Goal: Transaction & Acquisition: Download file/media

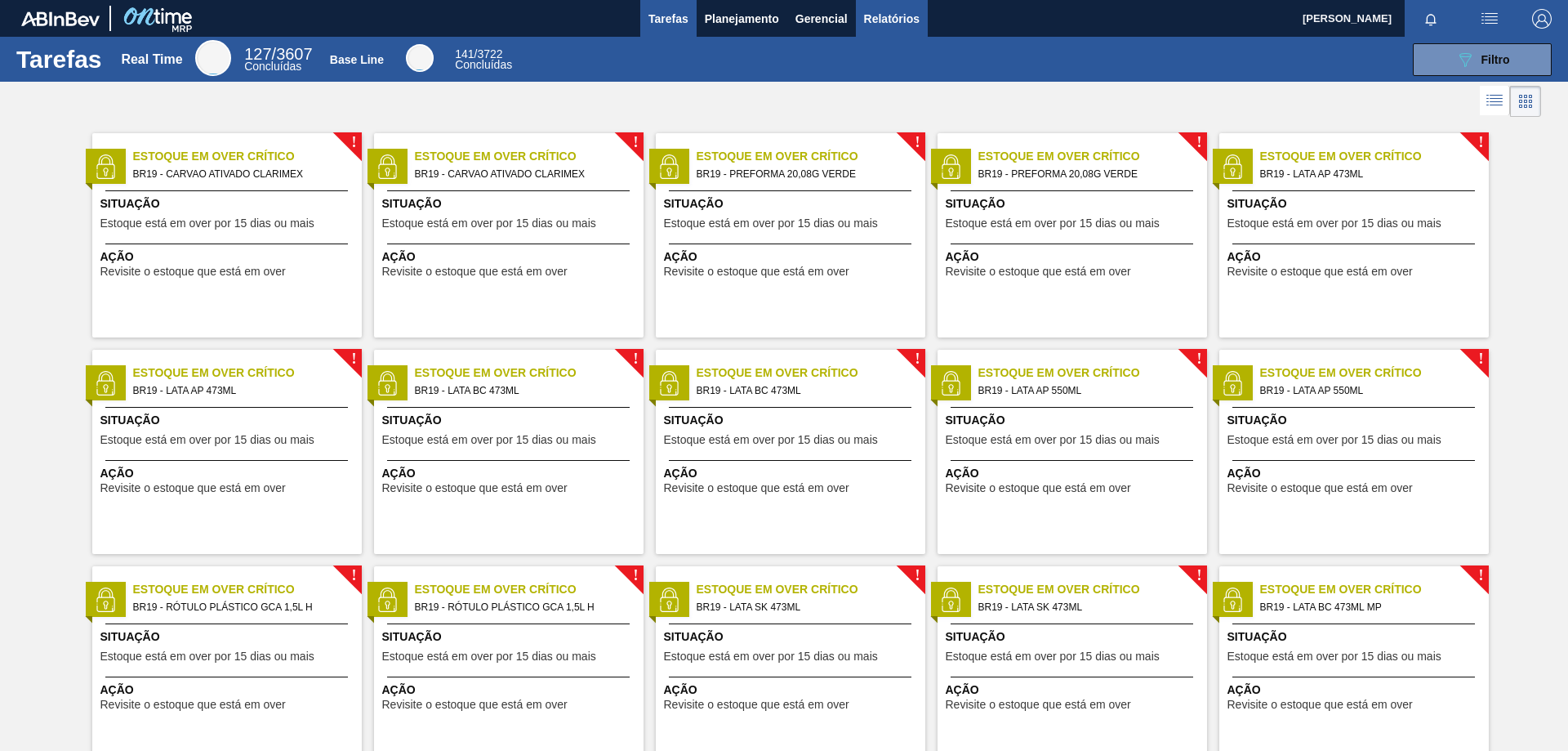
drag, startPoint x: 0, startPoint y: 0, endPoint x: 880, endPoint y: 20, distance: 880.2
click at [880, 20] on span "Relatórios" at bounding box center [892, 18] width 56 height 19
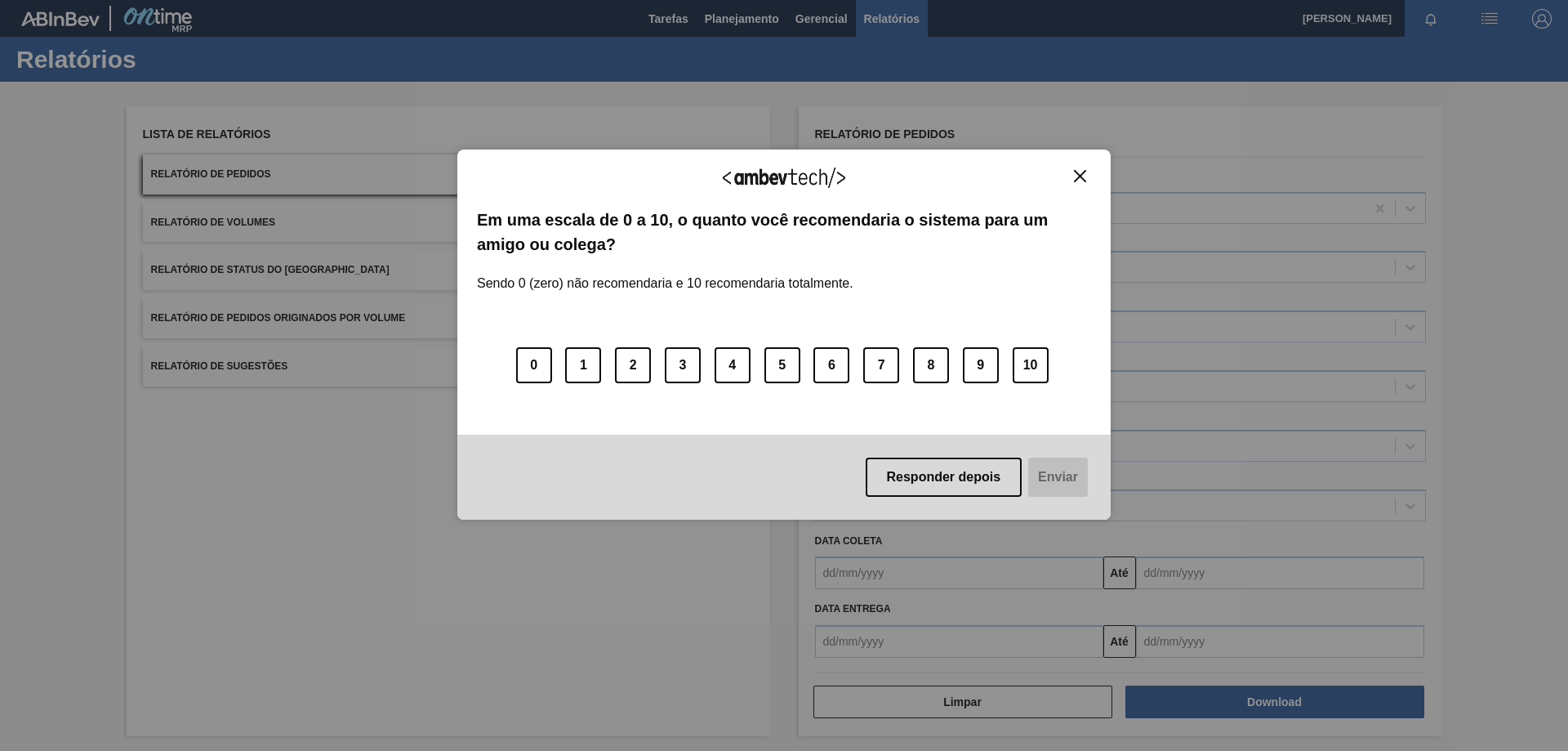
click at [1196, 700] on div "Agradecemos seu feedback! Em uma escala de 0 a 10, o quanto você recomendaria o…" at bounding box center [784, 375] width 1568 height 751
click at [1077, 174] on img "Close" at bounding box center [1081, 176] width 12 height 12
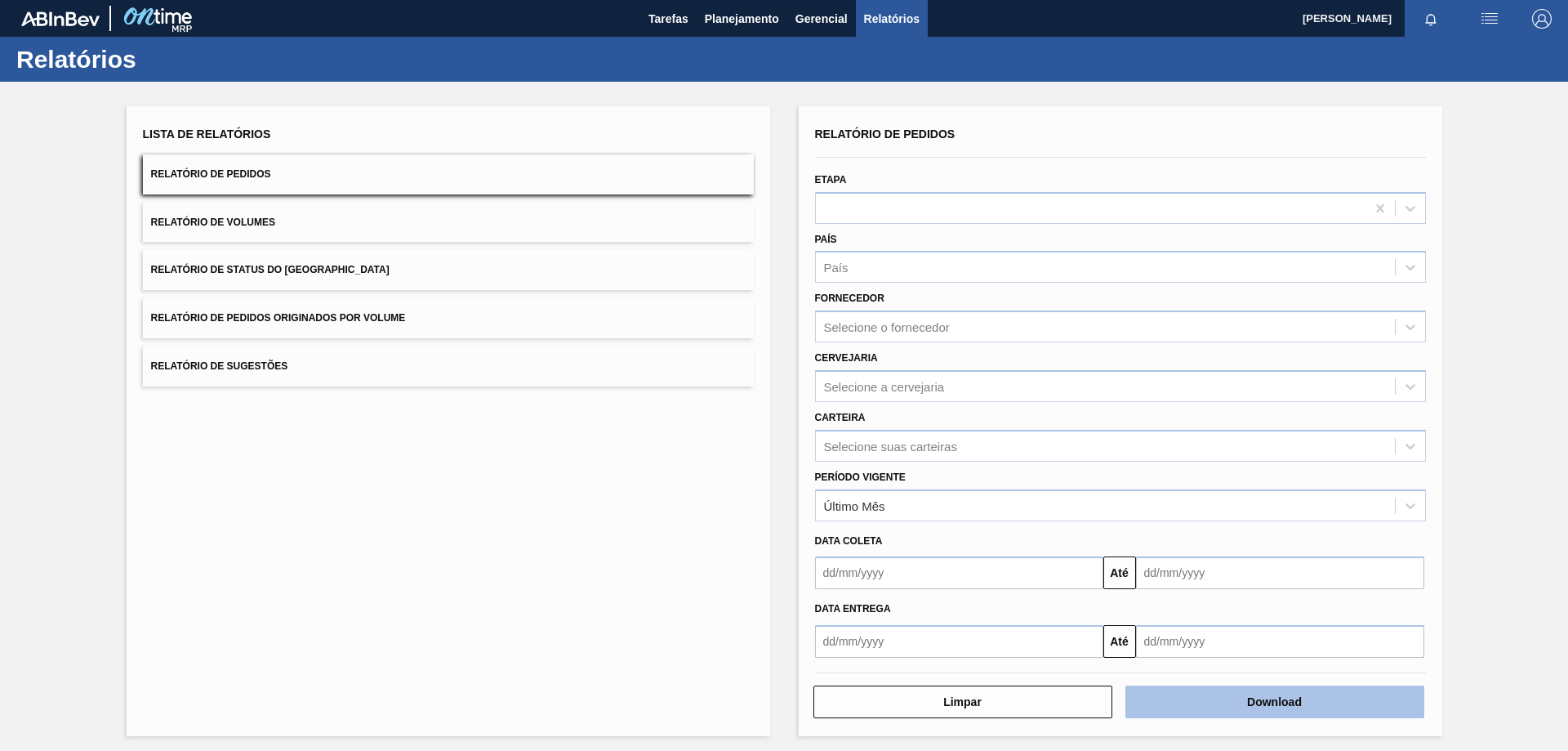
click at [1197, 698] on button "Download" at bounding box center [1275, 701] width 299 height 32
click at [1274, 686] on button "Download" at bounding box center [1275, 701] width 299 height 32
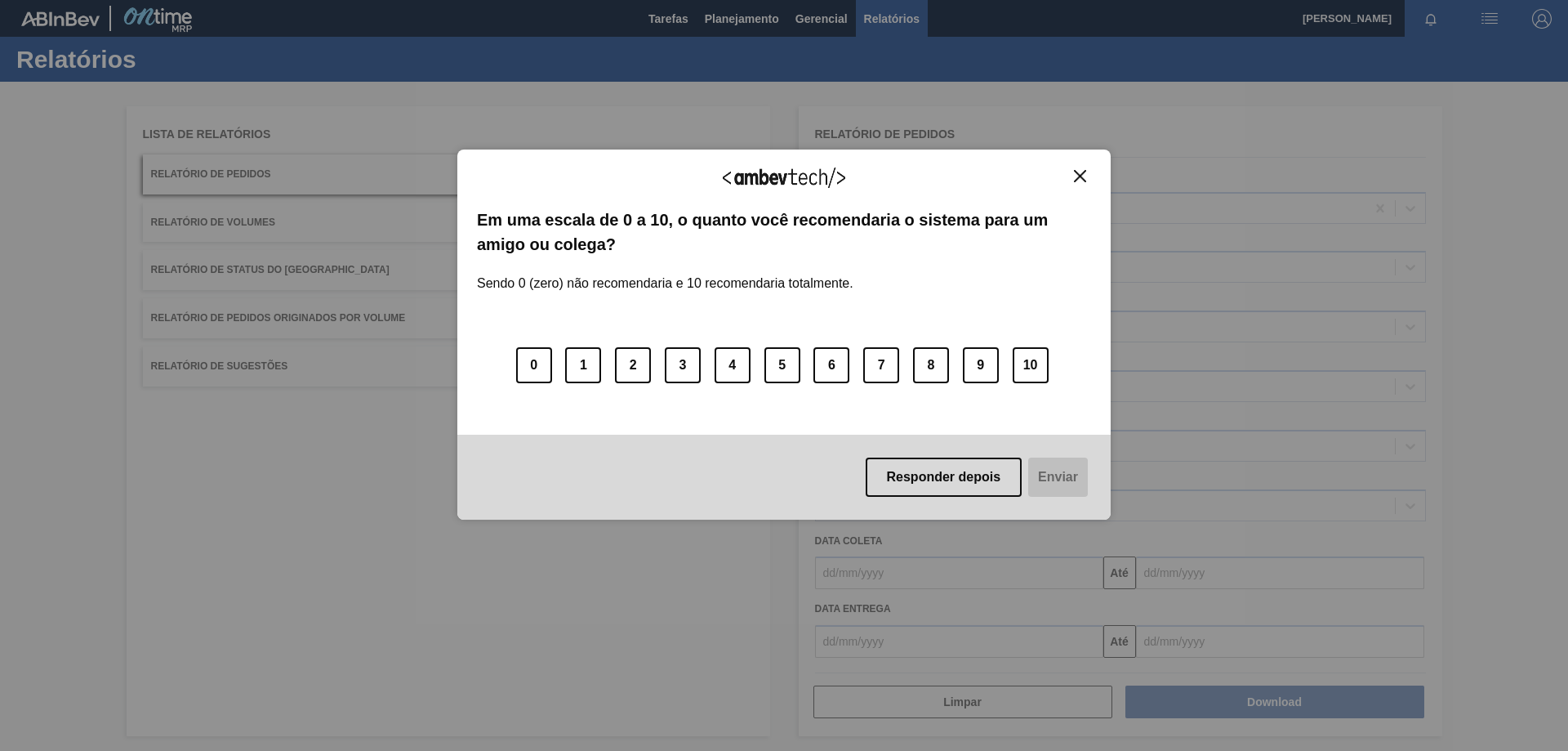
click at [1081, 172] on img "Close" at bounding box center [1081, 176] width 12 height 12
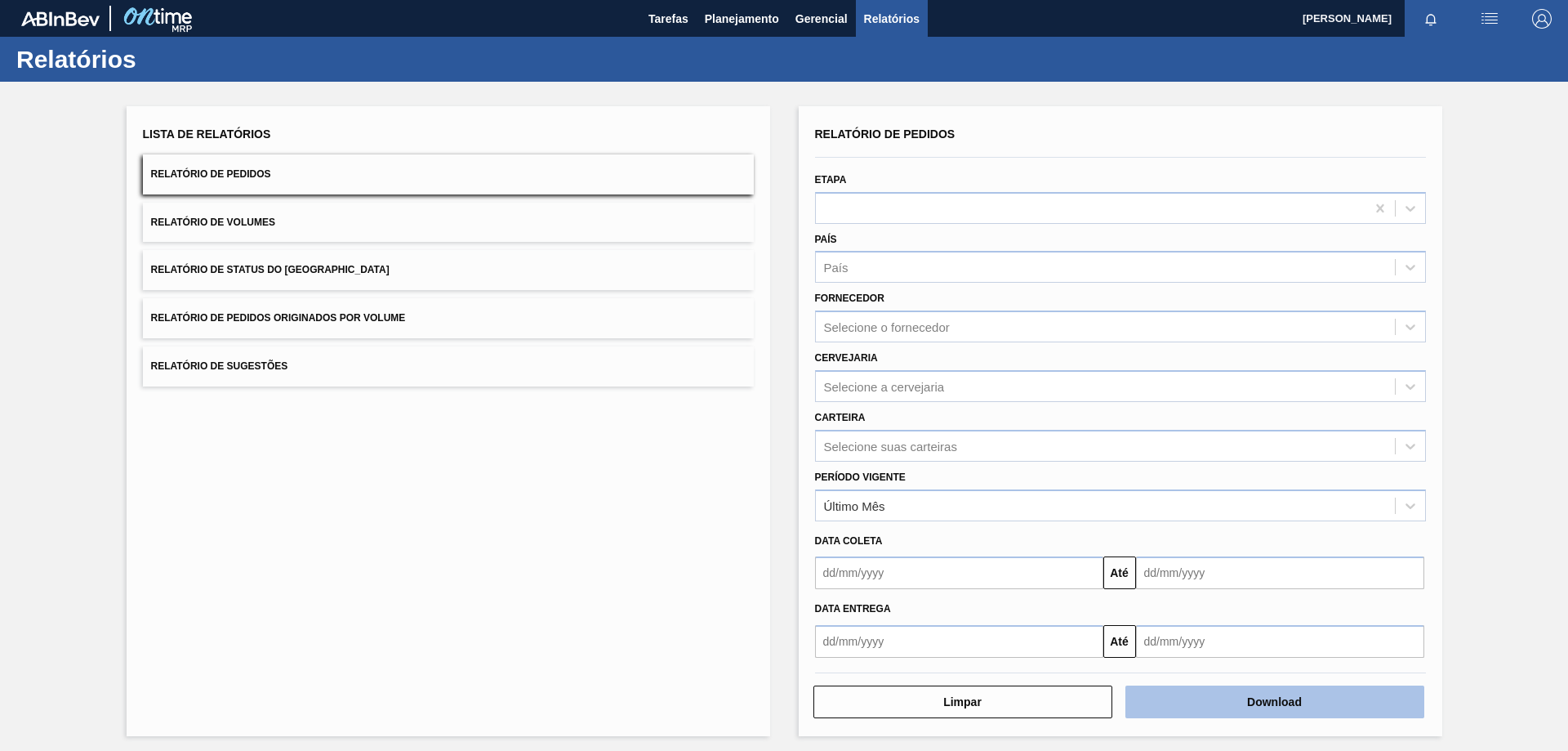
click at [1228, 701] on button "Download" at bounding box center [1275, 701] width 299 height 32
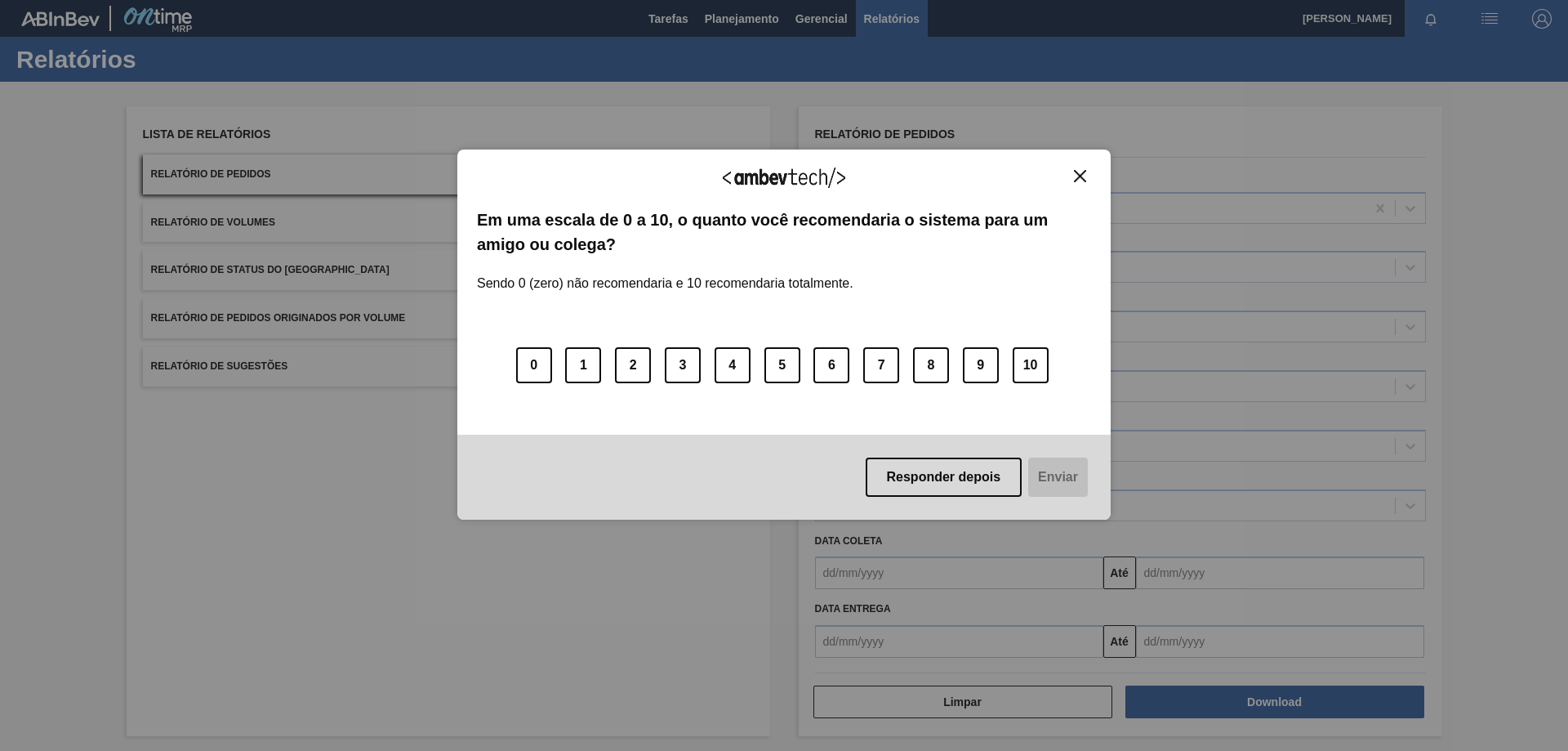
click at [1075, 173] on img "Close" at bounding box center [1081, 176] width 12 height 12
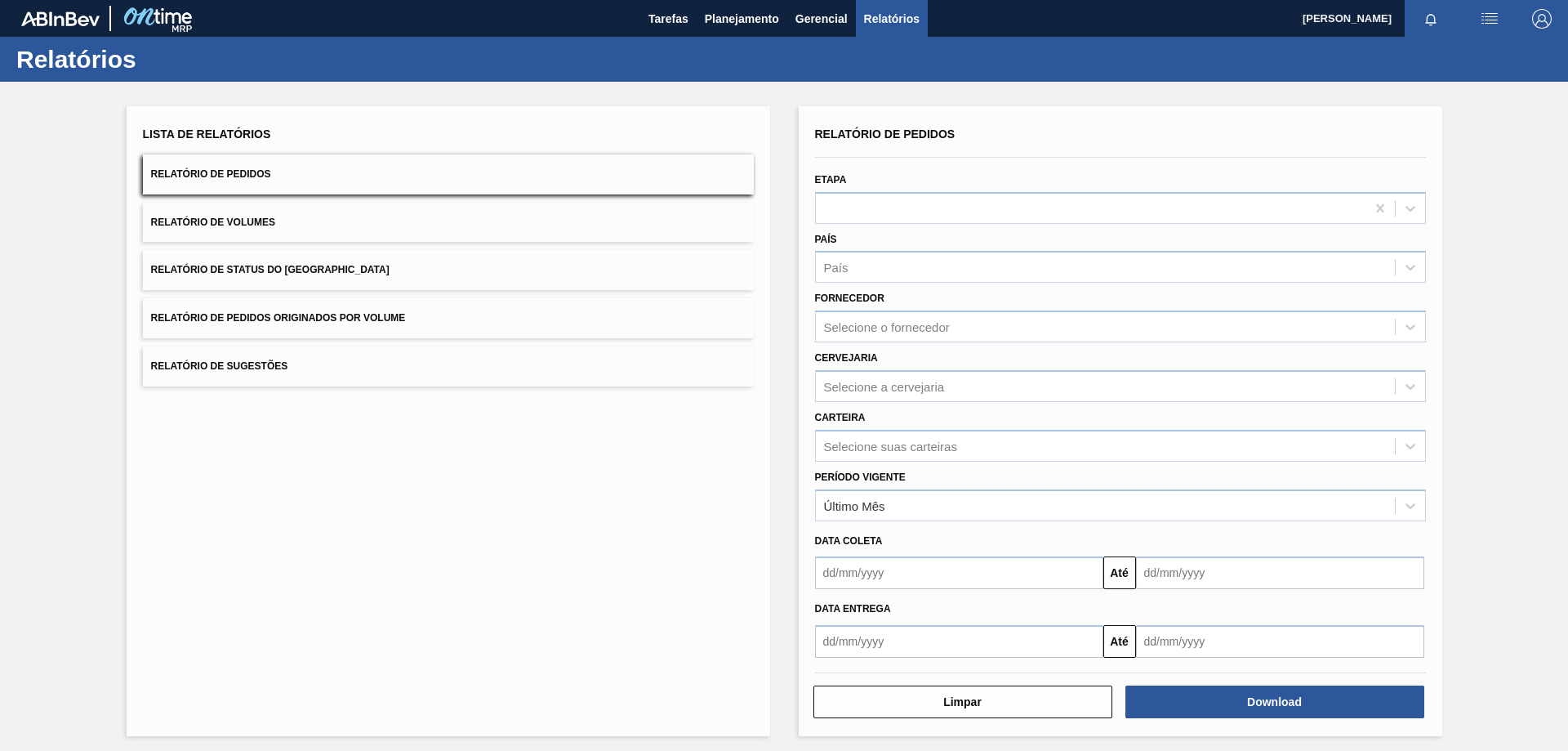
click at [381, 322] on span "Relatório de Pedidos Originados por Volume" at bounding box center [278, 317] width 255 height 11
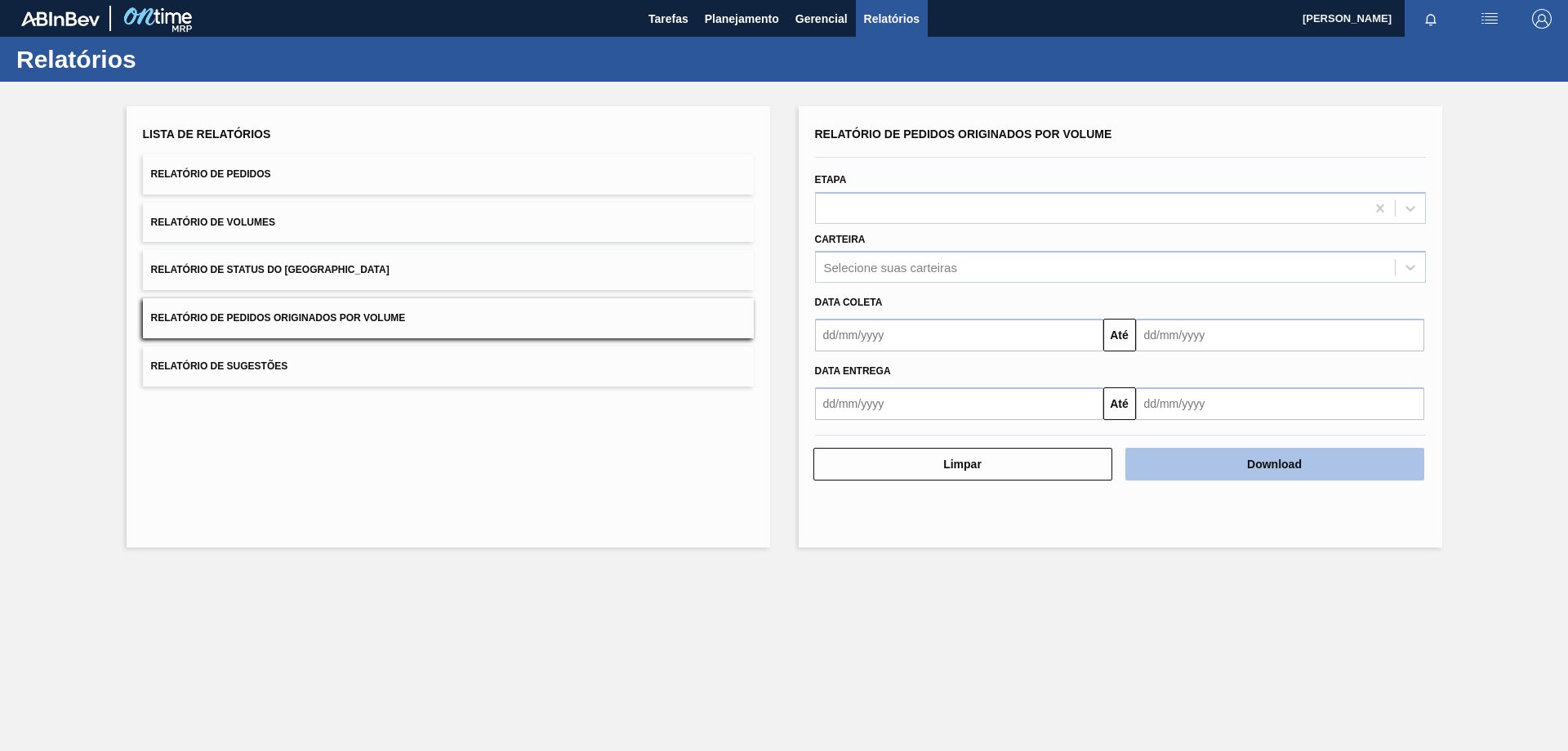
click at [1241, 464] on button "Download" at bounding box center [1275, 463] width 299 height 32
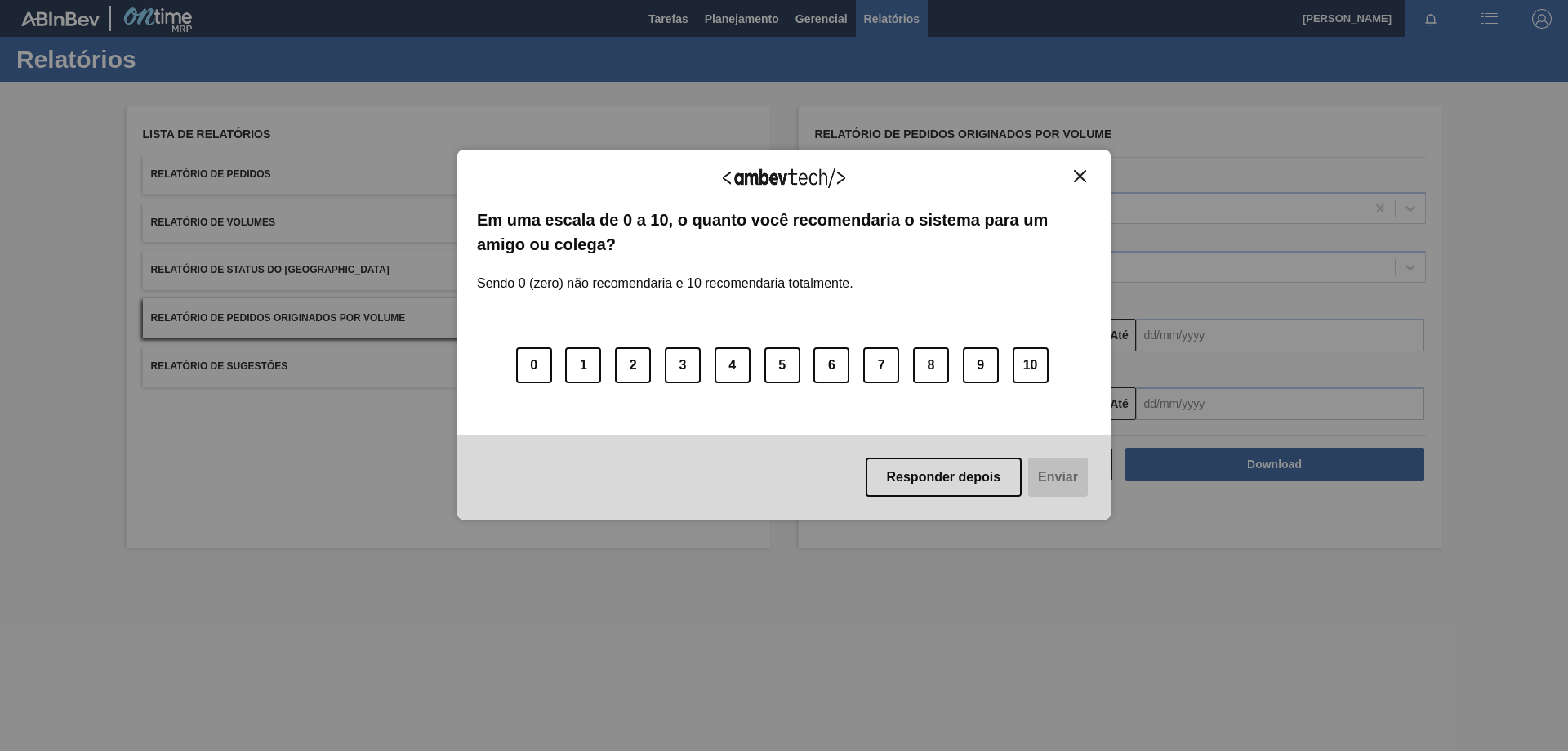
click at [1080, 174] on img "Close" at bounding box center [1081, 176] width 12 height 12
